Goal: Task Accomplishment & Management: Manage account settings

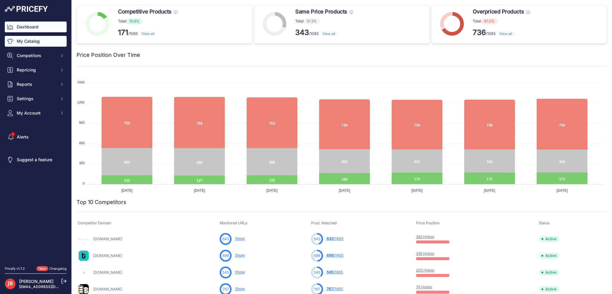
click at [33, 40] on link "My Catalog" at bounding box center [36, 41] width 62 height 11
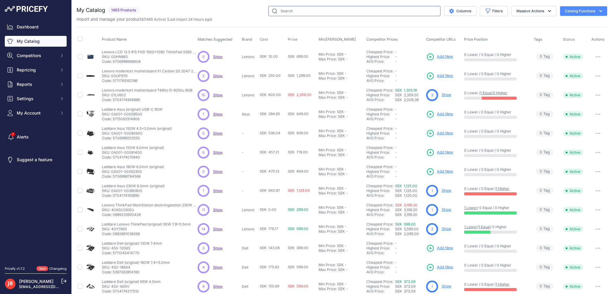
click at [288, 12] on input "text" at bounding box center [354, 11] width 172 height 10
paste input "YCN1078"
type input "YCN1078"
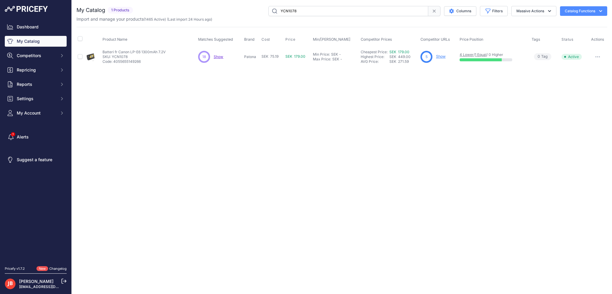
click at [434, 57] on div "5 Show" at bounding box center [439, 57] width 37 height 12
click at [437, 56] on link "Show" at bounding box center [441, 56] width 10 height 4
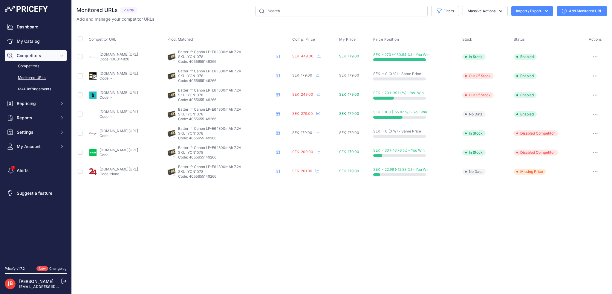
click at [113, 172] on p "Code: None" at bounding box center [119, 174] width 39 height 5
click at [113, 170] on link "24.se/batterier/batterier-till-fritid-leksaker/batterier-till-kameror/batteri-t…" at bounding box center [119, 169] width 39 height 4
click at [598, 173] on button "button" at bounding box center [596, 171] width 12 height 8
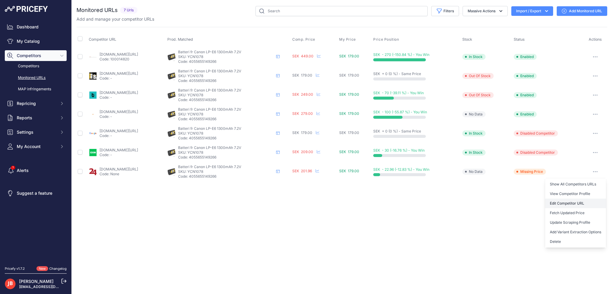
click at [578, 204] on link "Edit Competitor URL" at bounding box center [575, 203] width 61 height 10
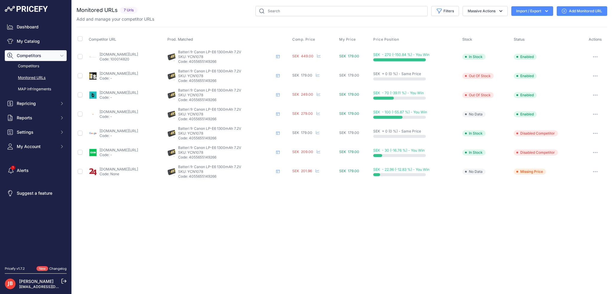
click at [108, 111] on link "subtel.se/batteri-f-r-canon-eos-5d-mark-ii-iii-iv-eos-5ds-r-eos-60d-60da-eos-6d…" at bounding box center [119, 111] width 39 height 4
click at [331, 5] on div "You are not connected to the internet. Monitored URLs" at bounding box center [342, 93] width 531 height 187
click at [330, 9] on input "text" at bounding box center [342, 11] width 172 height 10
paste input "YNN1036"
type input "YNN1036"
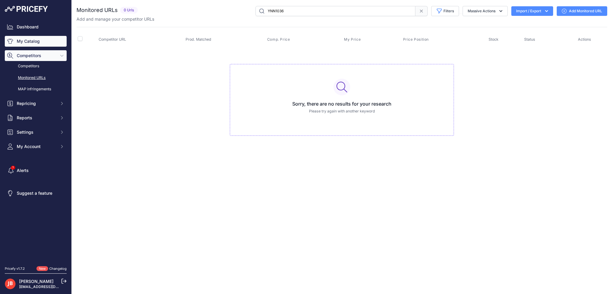
click at [29, 40] on link "My Catalog" at bounding box center [36, 41] width 62 height 11
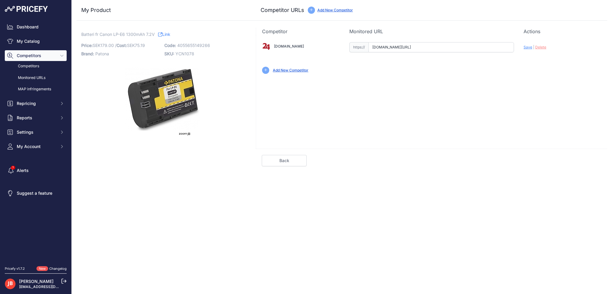
click at [420, 50] on input "www.24.se/batterier/batterier-till-fritid-leksaker/batterier-till-kameror/batte…" at bounding box center [442, 47] width 146 height 10
paste input "https://www.24.se/batterier/batterier-till-fritid-leksaker/batterier-till-kamer…"
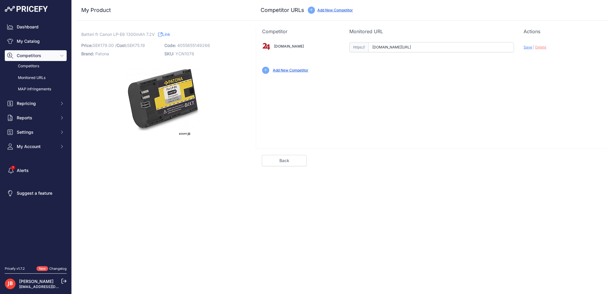
click at [530, 49] on span "Save" at bounding box center [528, 47] width 9 height 4
type input "https://www.24.se/batterier/batterier-till-fritid-leksaker/batterier-till-kamer…"
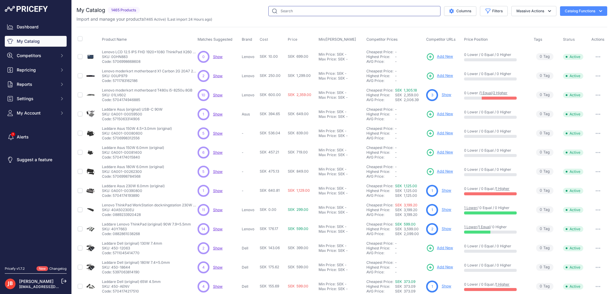
click at [288, 13] on input "text" at bounding box center [354, 11] width 172 height 10
paste input "YNN1036"
type input "YNN1036"
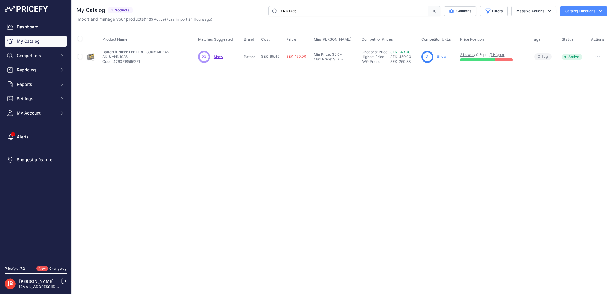
click at [448, 57] on div "3 Show" at bounding box center [440, 57] width 37 height 12
click at [222, 53] on div "20 20 Show Discovering..." at bounding box center [219, 57] width 43 height 12
click at [218, 57] on span "Show" at bounding box center [219, 56] width 10 height 4
click at [218, 55] on span "Show" at bounding box center [219, 56] width 10 height 4
click at [441, 57] on link "Show" at bounding box center [442, 56] width 10 height 4
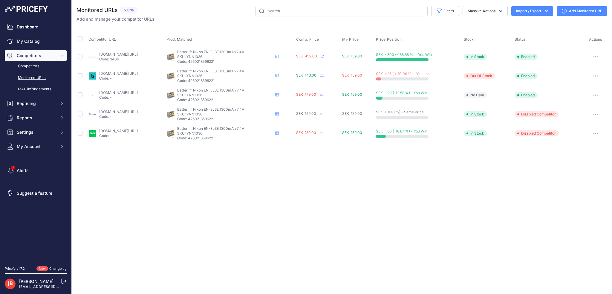
click at [129, 91] on link "[DOMAIN_NAME][URL]" at bounding box center [118, 92] width 39 height 4
click at [124, 73] on link "teknikdelar.se/produkt/batteri-till-nikon-d-slr-d50-d70-d80-d90-d100-d200-etc.-…" at bounding box center [118, 73] width 39 height 4
click at [117, 55] on link "batterionline.se/duracell-drnel3-kamerabatteri-nikon-en-el3-kompatibelt?prirule…" at bounding box center [118, 54] width 39 height 4
click at [597, 54] on button "button" at bounding box center [596, 57] width 12 height 8
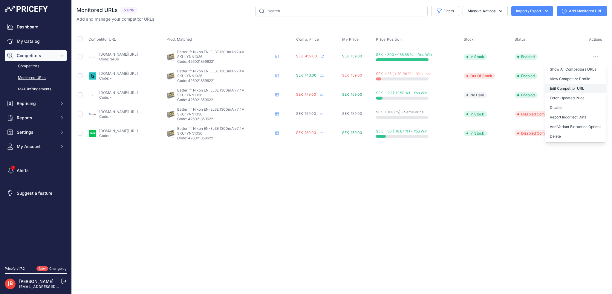
click at [575, 86] on link "Edit Competitor URL" at bounding box center [575, 89] width 61 height 10
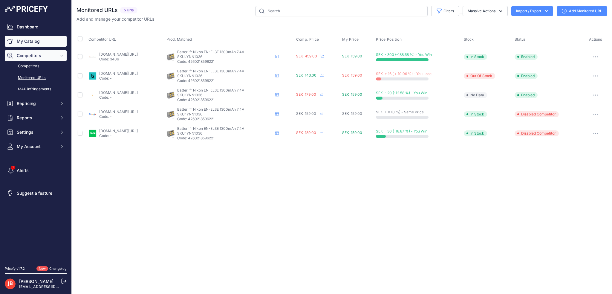
click at [24, 42] on link "My Catalog" at bounding box center [36, 41] width 62 height 11
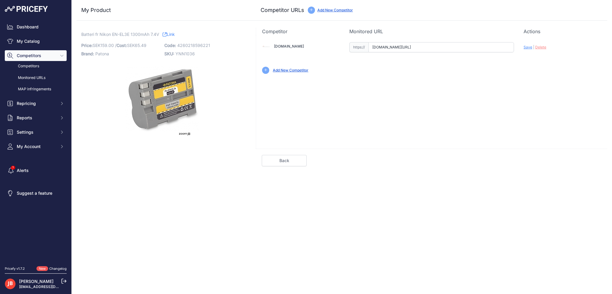
click at [391, 48] on input "[DOMAIN_NAME][URL]" at bounding box center [442, 47] width 146 height 10
paste input "[URL][DOMAIN_NAME]"
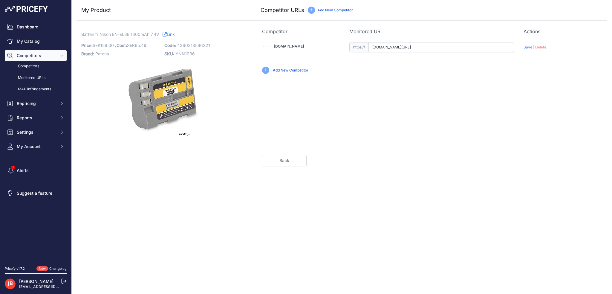
click at [527, 47] on span "Save" at bounding box center [528, 47] width 9 height 4
type input "https://www.batterionline.se/2-power-kamerabatteri-till-nikon-en-el3-ikke-en-el…"
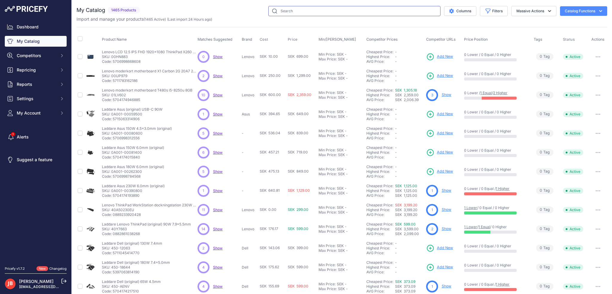
click at [288, 13] on input "text" at bounding box center [354, 11] width 172 height 10
paste input "YSG1063"
type input "YSG1063"
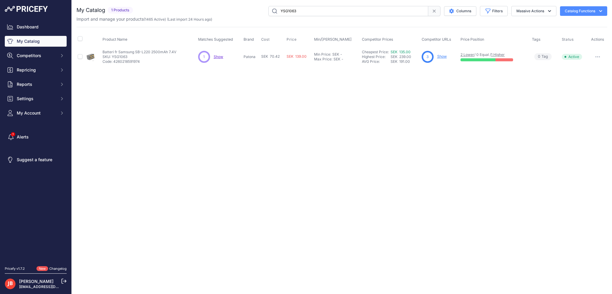
click at [442, 55] on link "Show" at bounding box center [442, 56] width 10 height 4
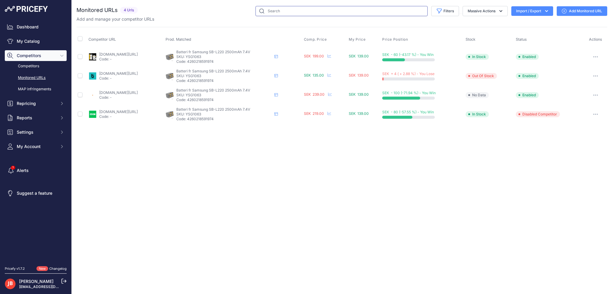
drag, startPoint x: 310, startPoint y: 12, endPoint x: 212, endPoint y: 14, distance: 98.1
click at [212, 14] on div "Filters Saved Filters Set None Competitors Cheaper Than Me Competitors Products…" at bounding box center [373, 11] width 467 height 10
click at [29, 43] on link "My Catalog" at bounding box center [36, 41] width 62 height 11
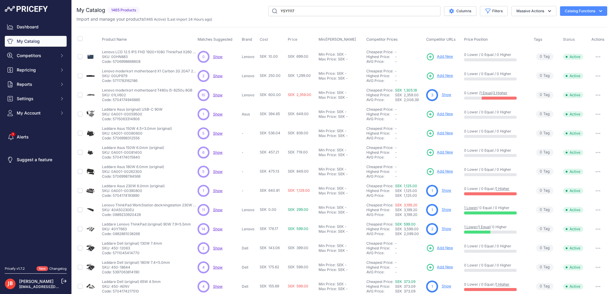
type input "YSY1117"
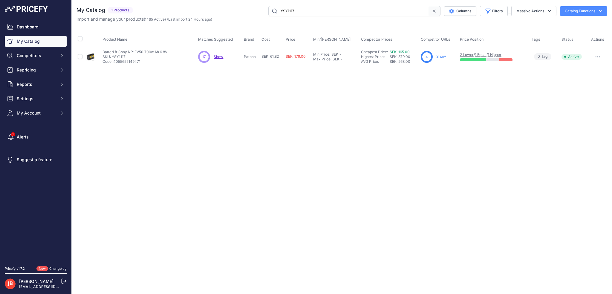
click at [443, 57] on link "Show" at bounding box center [441, 56] width 10 height 4
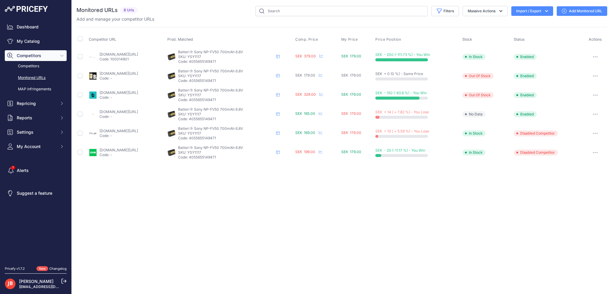
click at [133, 54] on link "batterionline.se/duracell-dr9706a-kamerabatteri-till-sony-np-fv50?prirule_jdsni…" at bounding box center [119, 54] width 39 height 4
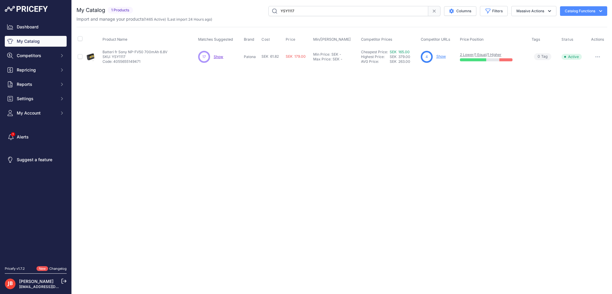
click at [220, 54] on span "Show" at bounding box center [219, 56] width 10 height 4
click at [295, 10] on input "YSY1117" at bounding box center [348, 11] width 160 height 10
drag, startPoint x: 323, startPoint y: 7, endPoint x: 115, endPoint y: 22, distance: 208.6
click at [117, 22] on div "My Catalog 1 Products" at bounding box center [342, 36] width 531 height 60
click at [439, 55] on link "Show" at bounding box center [441, 56] width 10 height 4
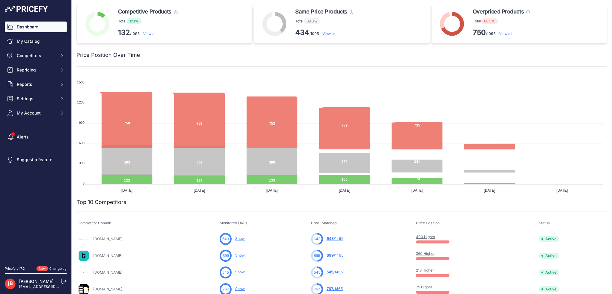
click at [36, 24] on link "Dashboard" at bounding box center [36, 27] width 62 height 11
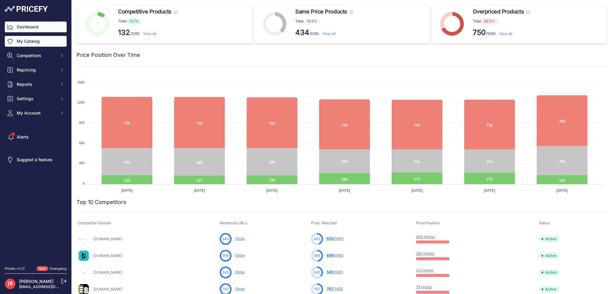
click at [38, 38] on link "My Catalog" at bounding box center [36, 41] width 62 height 11
click at [32, 39] on link "My Catalog" at bounding box center [36, 41] width 62 height 11
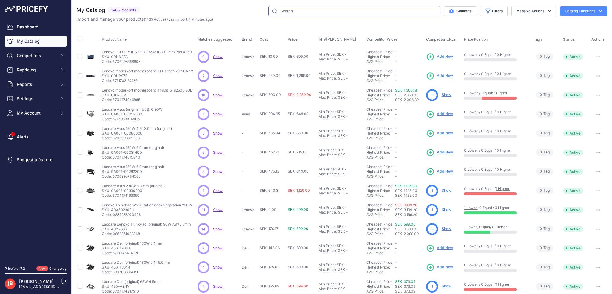
click at [297, 12] on input "text" at bounding box center [354, 11] width 172 height 10
paste input "AD107P"
type input "AD107P"
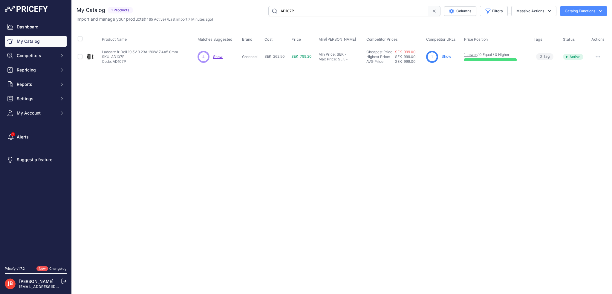
click at [220, 57] on span "Show" at bounding box center [218, 56] width 10 height 4
click at [446, 57] on link "Show" at bounding box center [447, 56] width 10 height 4
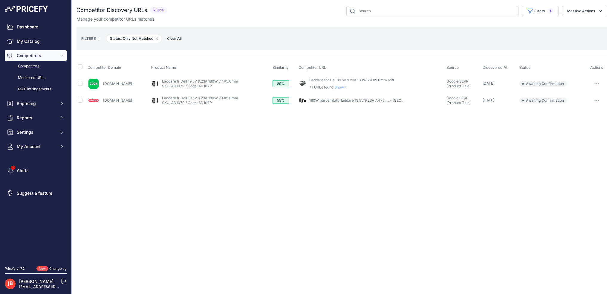
click at [309, 100] on link "180W bärbar datorladdare 19.5V/9.23A 7.4x5. ... - [GEOGRAPHIC_DATA]" at bounding box center [369, 100] width 120 height 4
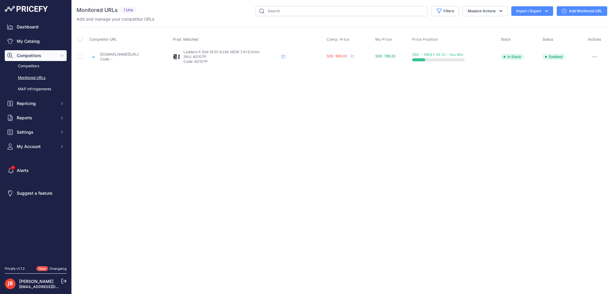
click at [132, 53] on link "[DOMAIN_NAME][URL]" at bounding box center [119, 54] width 39 height 4
click at [593, 55] on button "button" at bounding box center [595, 57] width 12 height 8
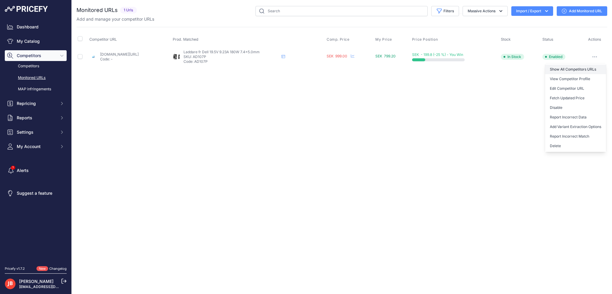
click at [584, 65] on link "Show All Competitors URLs" at bounding box center [575, 70] width 61 height 10
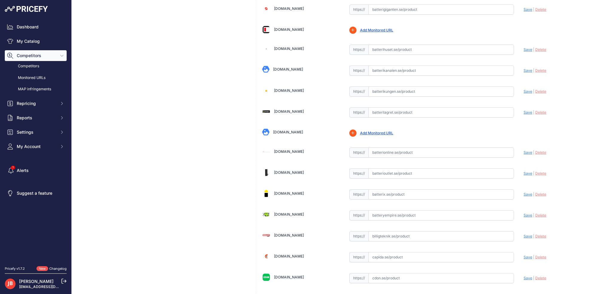
scroll to position [299, 0]
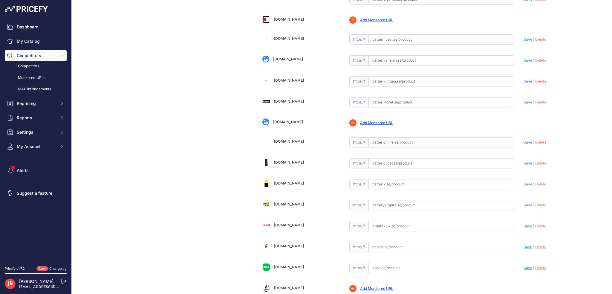
click at [386, 226] on input "text" at bounding box center [442, 226] width 146 height 10
paste input "[URL][DOMAIN_NAME]"
click at [377, 223] on input "[URL][DOMAIN_NAME]" at bounding box center [442, 226] width 146 height 10
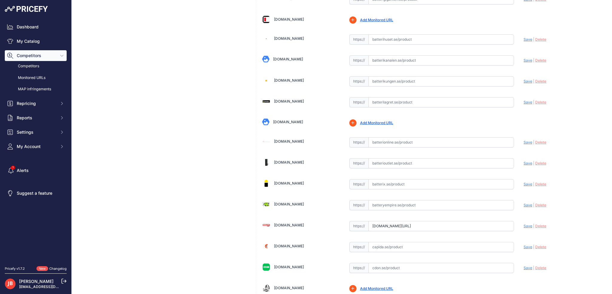
click at [524, 224] on span "Save" at bounding box center [528, 226] width 9 height 4
type input "[URL][DOMAIN_NAME]"
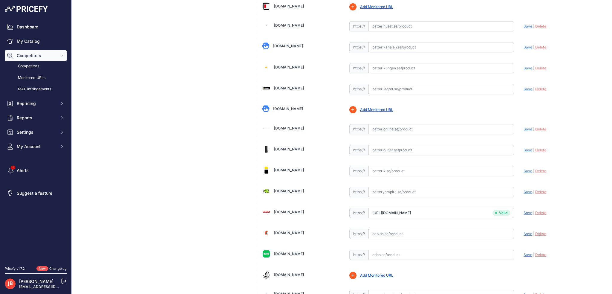
scroll to position [299, 0]
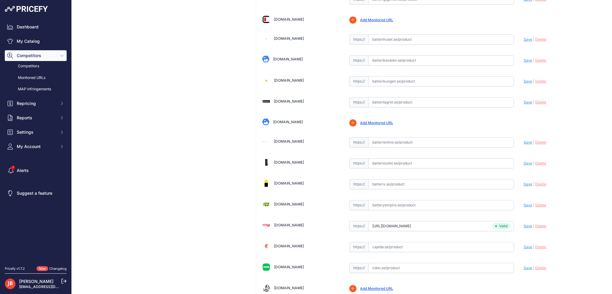
click at [386, 139] on input "text" at bounding box center [442, 142] width 146 height 10
paste input "[URL][DOMAIN_NAME]"
click at [525, 140] on span "Save" at bounding box center [528, 142] width 9 height 4
type input "[URL][DOMAIN_NAME]"
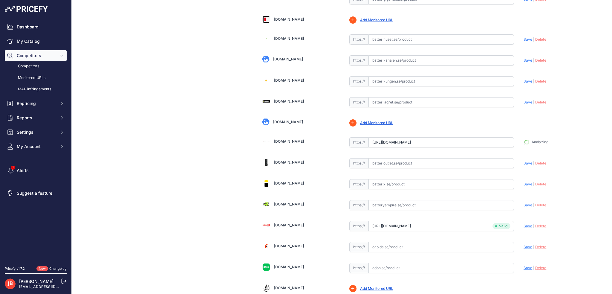
scroll to position [312, 0]
